Goal: Book appointment/travel/reservation

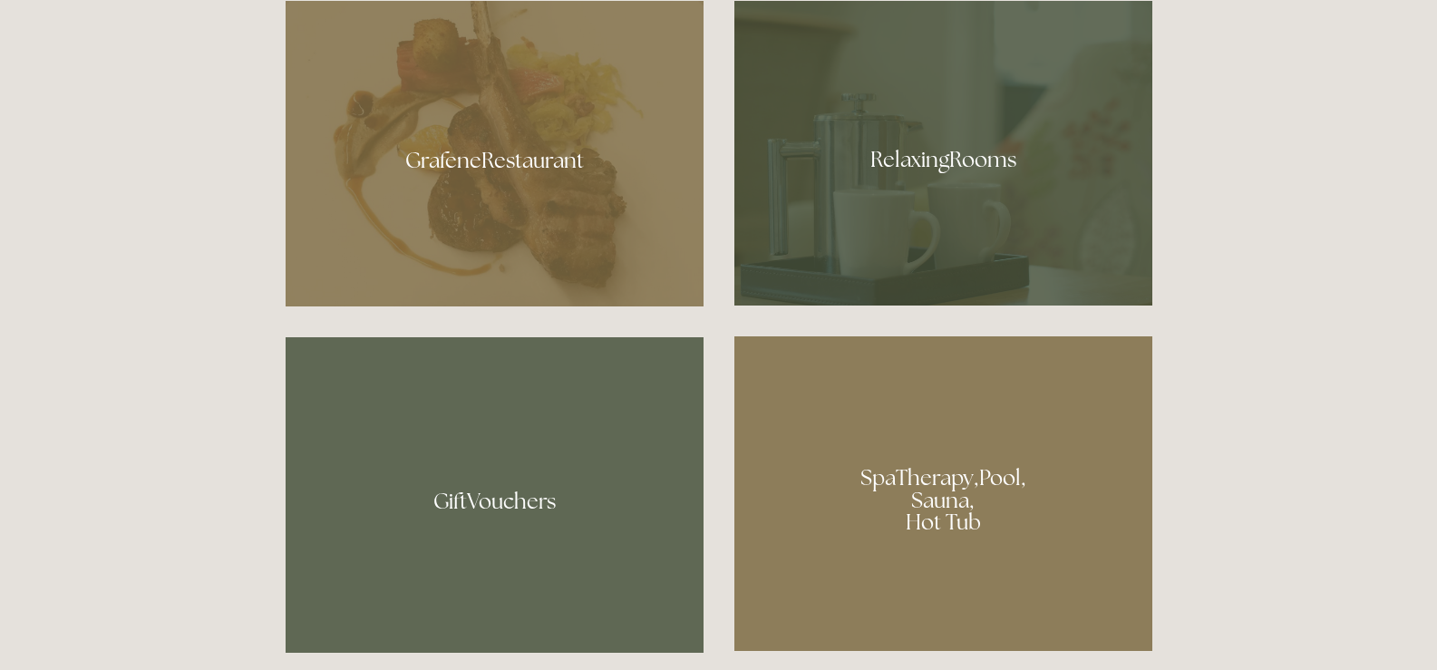
scroll to position [1118, 0]
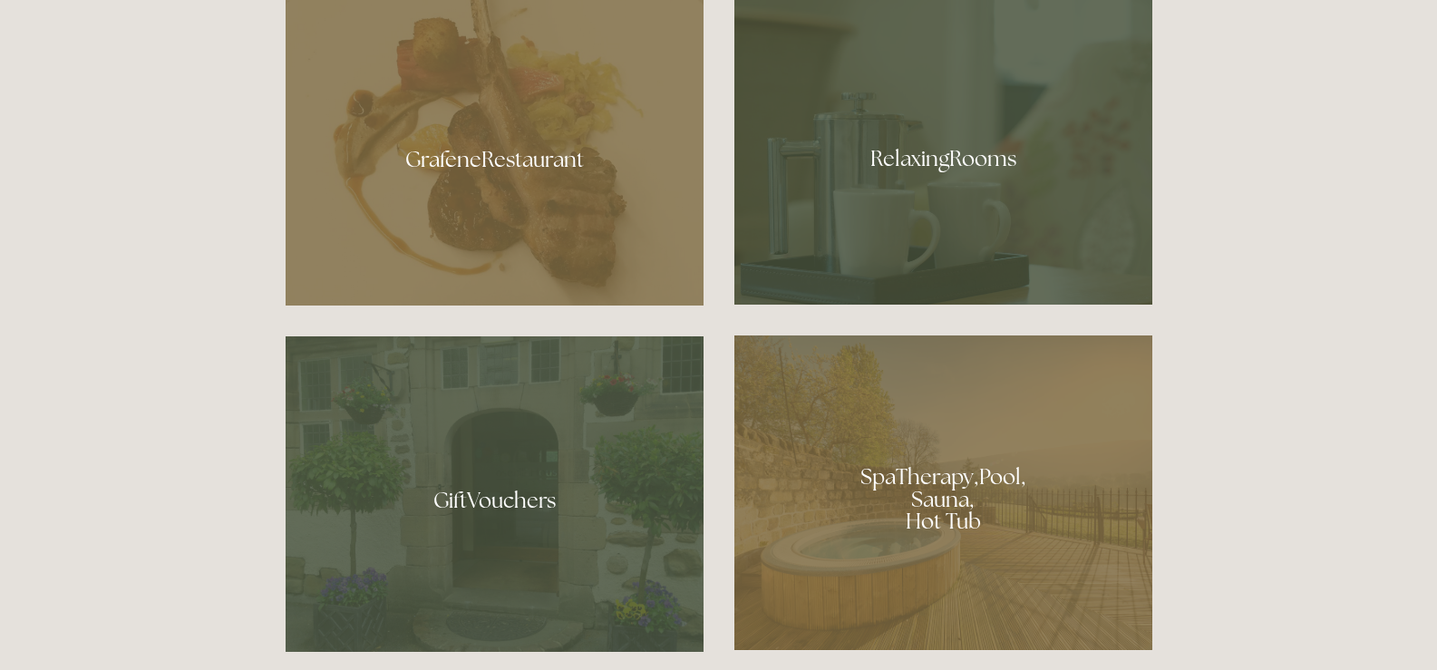
click at [949, 154] on div at bounding box center [944, 152] width 418 height 305
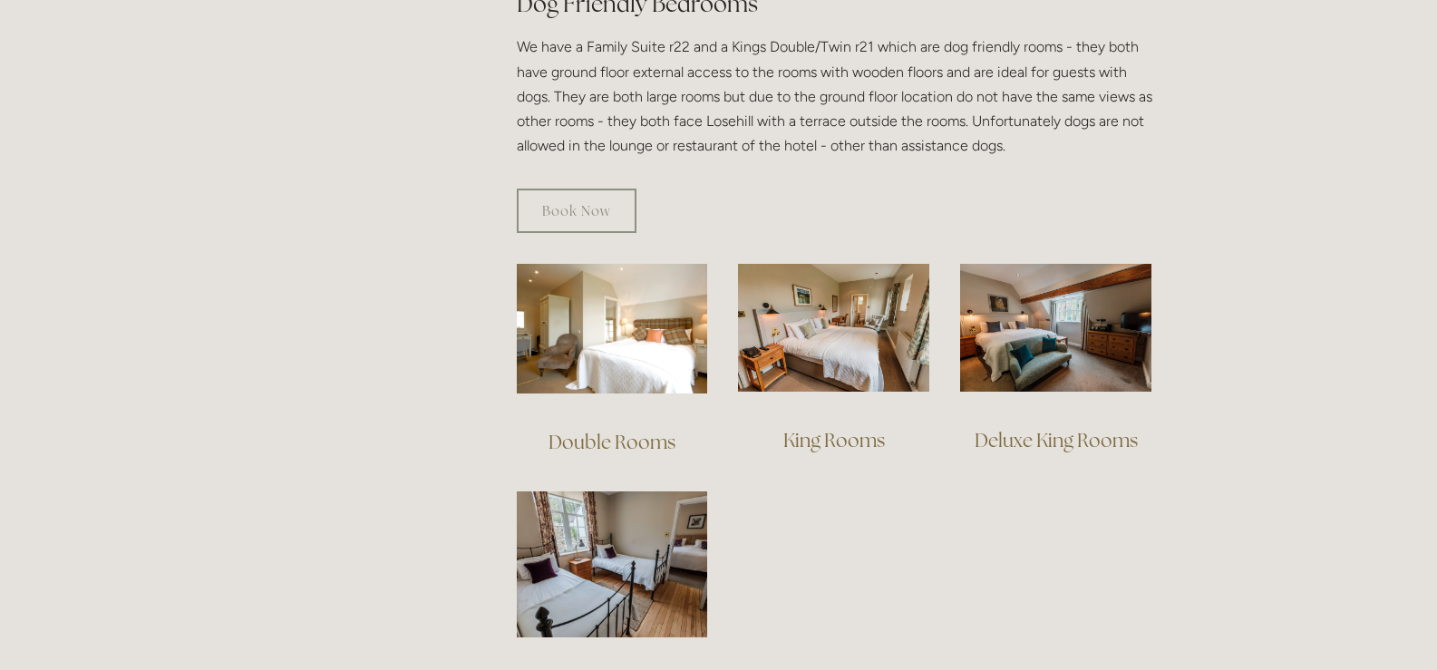
scroll to position [1070, 0]
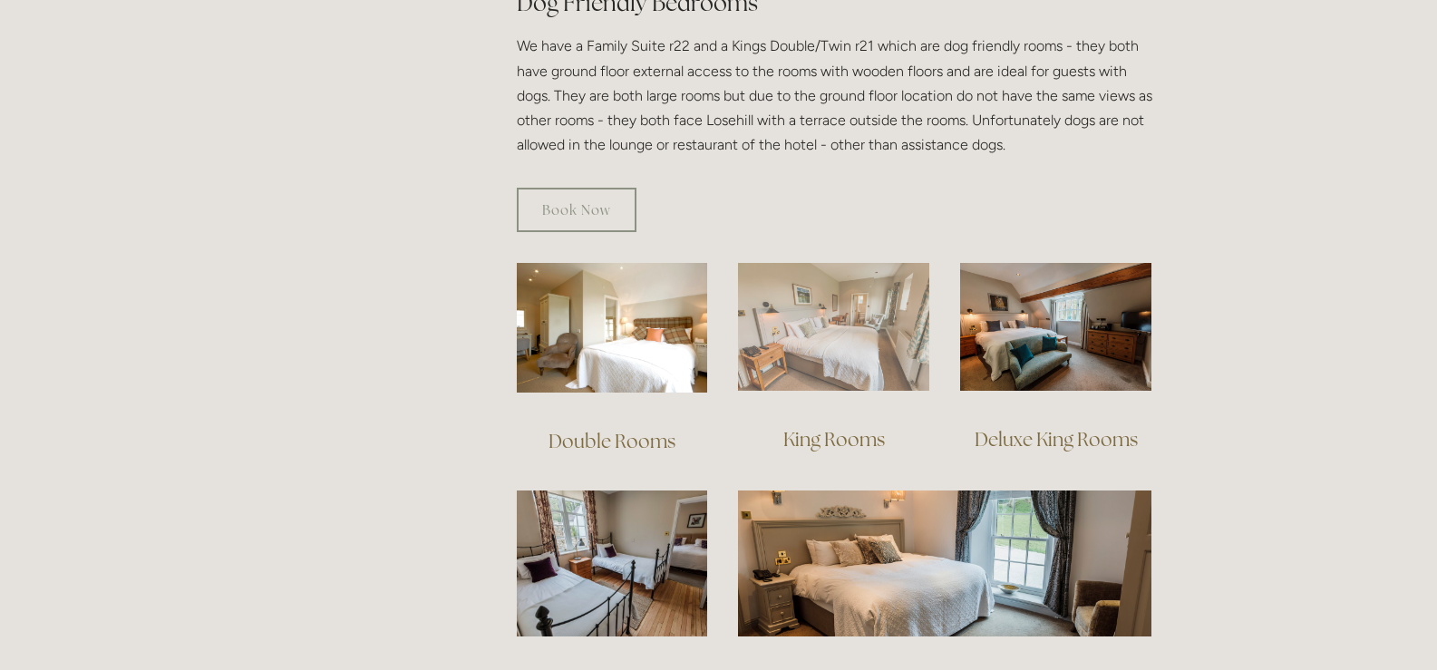
click at [853, 310] on img at bounding box center [833, 327] width 191 height 128
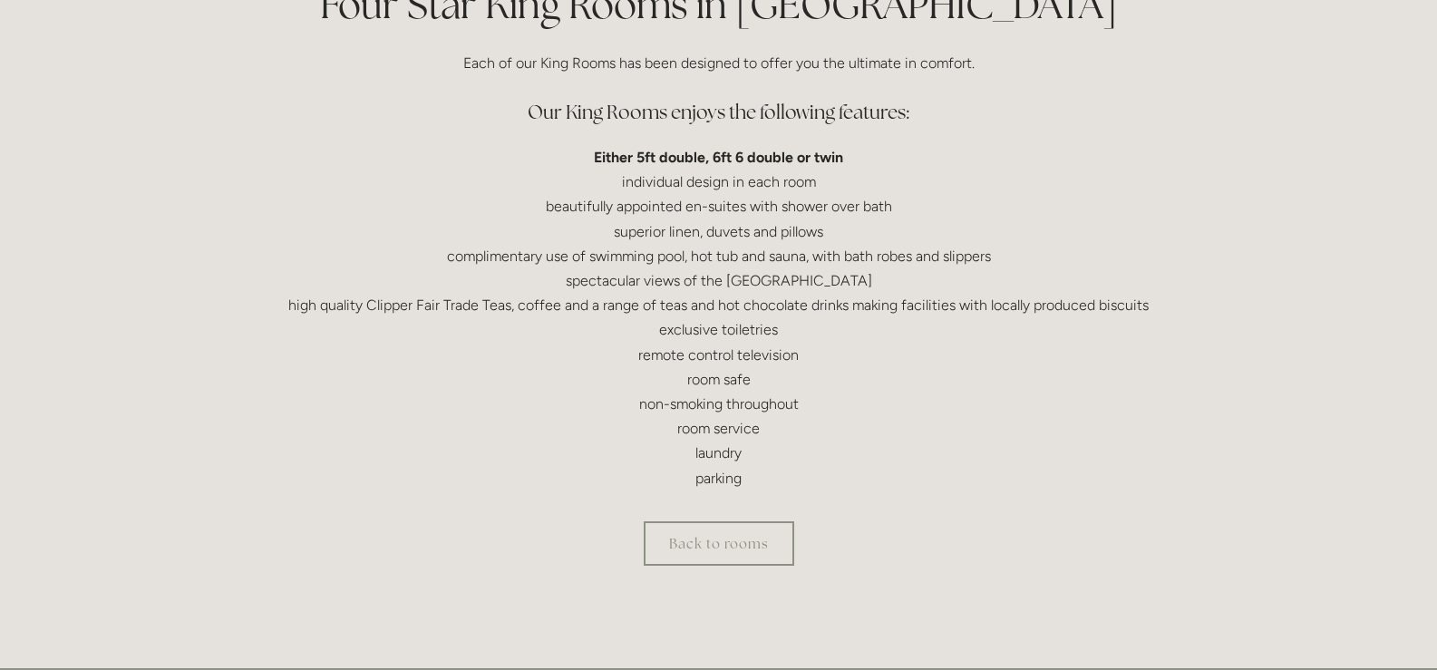
scroll to position [491, 0]
click at [745, 541] on link "Back to rooms" at bounding box center [719, 543] width 151 height 44
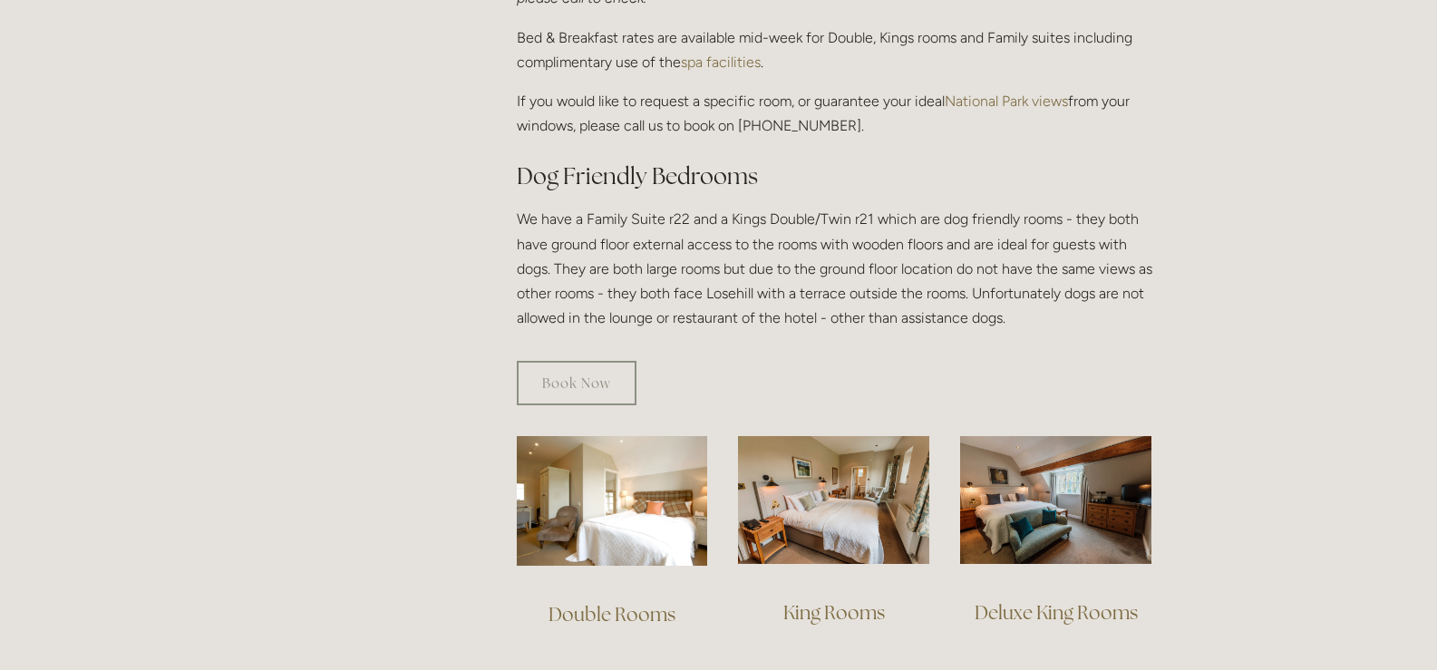
scroll to position [899, 0]
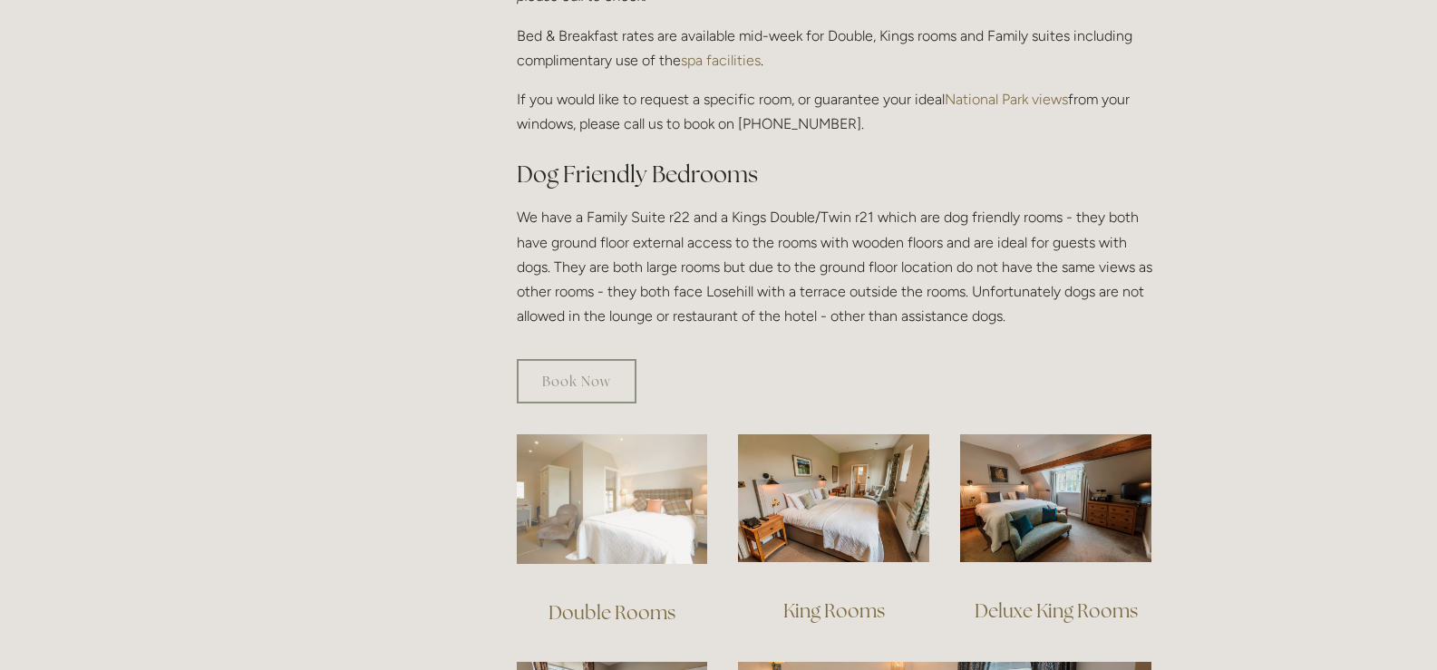
click at [624, 492] on img at bounding box center [612, 499] width 191 height 130
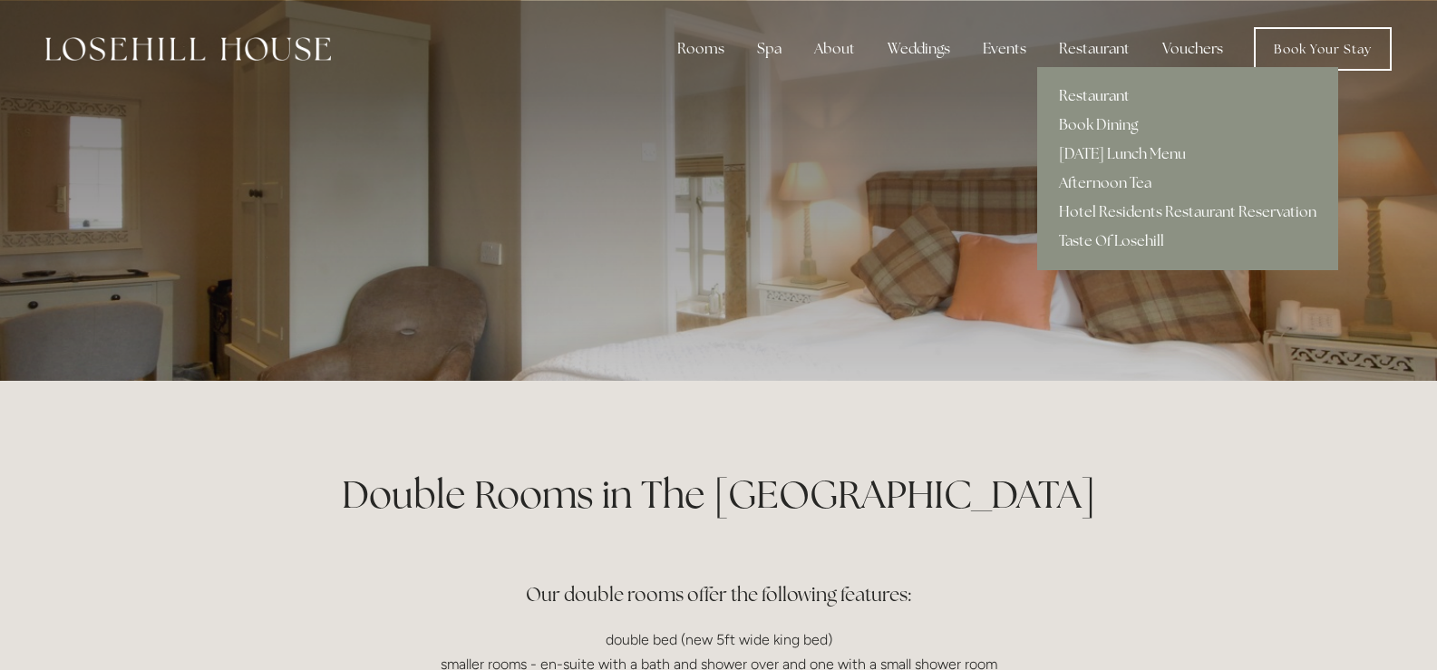
click at [1107, 89] on link "Restaurant" at bounding box center [1187, 96] width 301 height 29
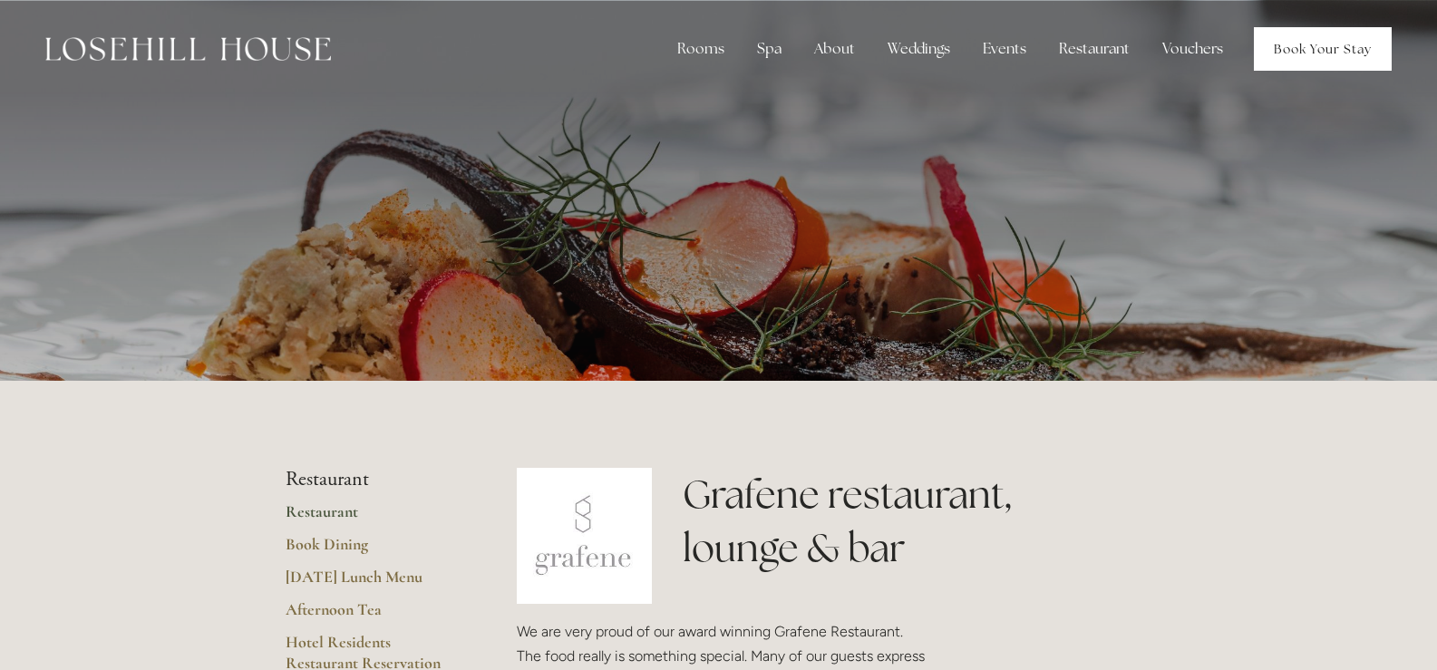
click at [1323, 44] on link "Book Your Stay" at bounding box center [1323, 49] width 138 height 44
